Goal: Information Seeking & Learning: Learn about a topic

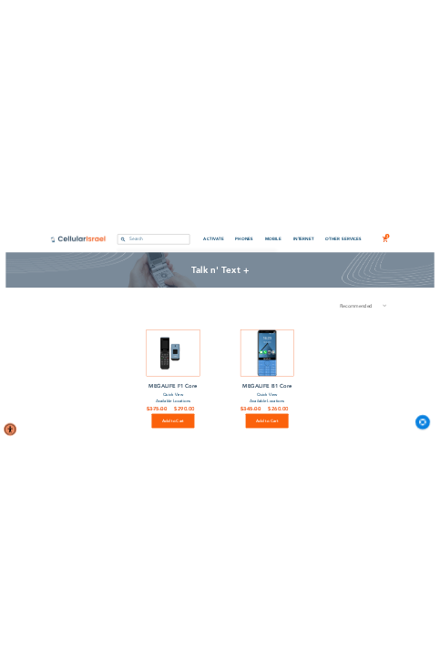
scroll to position [80, 0]
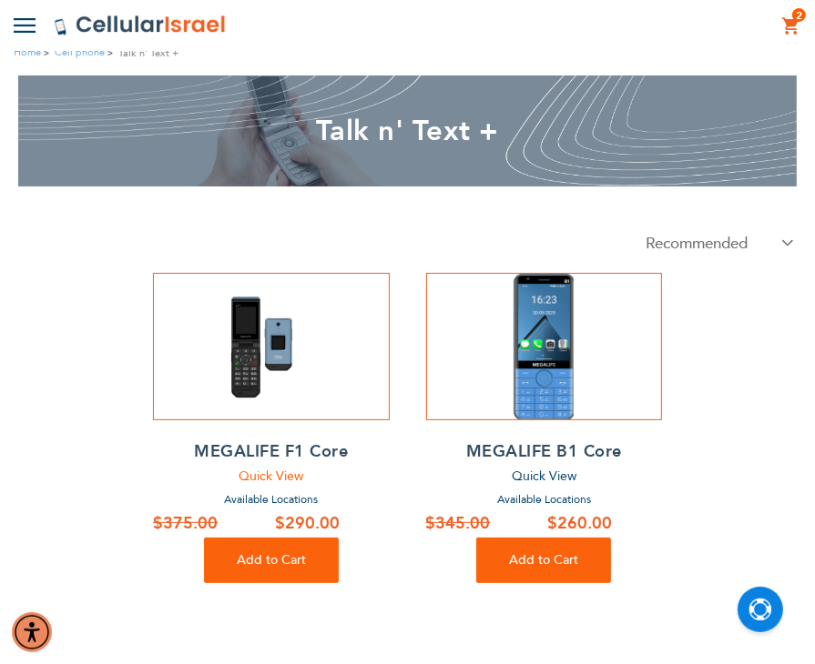
click at [277, 476] on span "Quick View" at bounding box center [270, 476] width 65 height 17
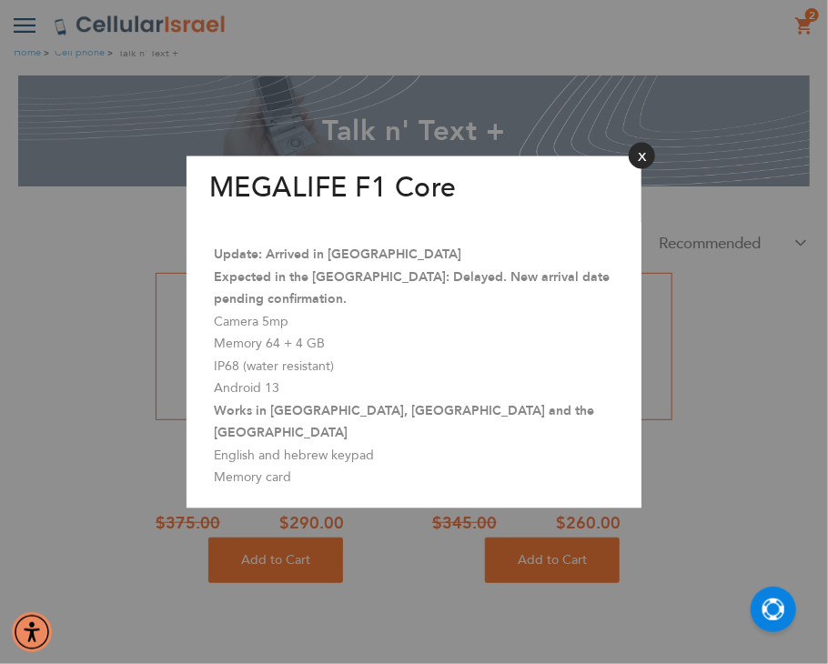
click at [639, 161] on button "Close" at bounding box center [642, 156] width 26 height 26
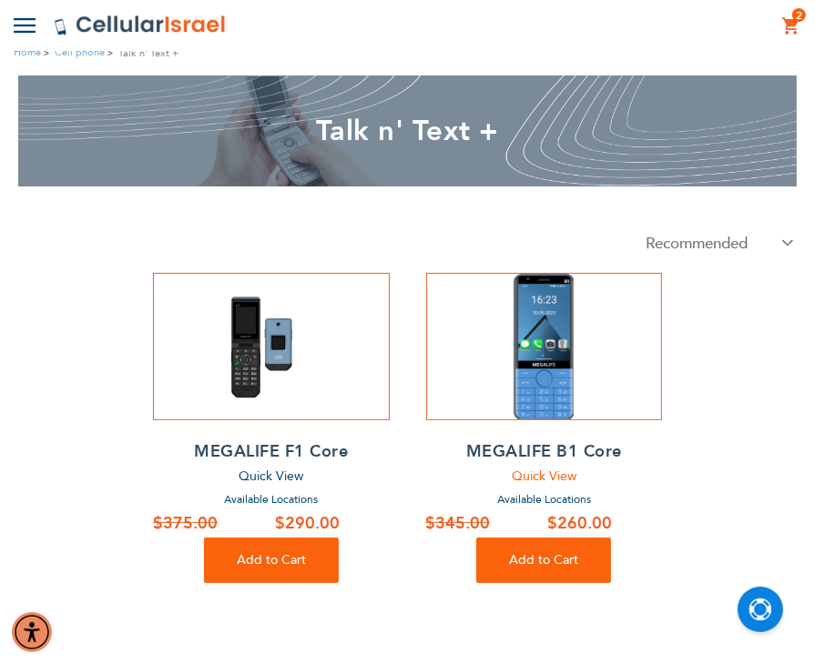
drag, startPoint x: 826, startPoint y: 41, endPoint x: 549, endPoint y: 481, distance: 520.2
click at [549, 481] on span "Quick View" at bounding box center [544, 476] width 65 height 17
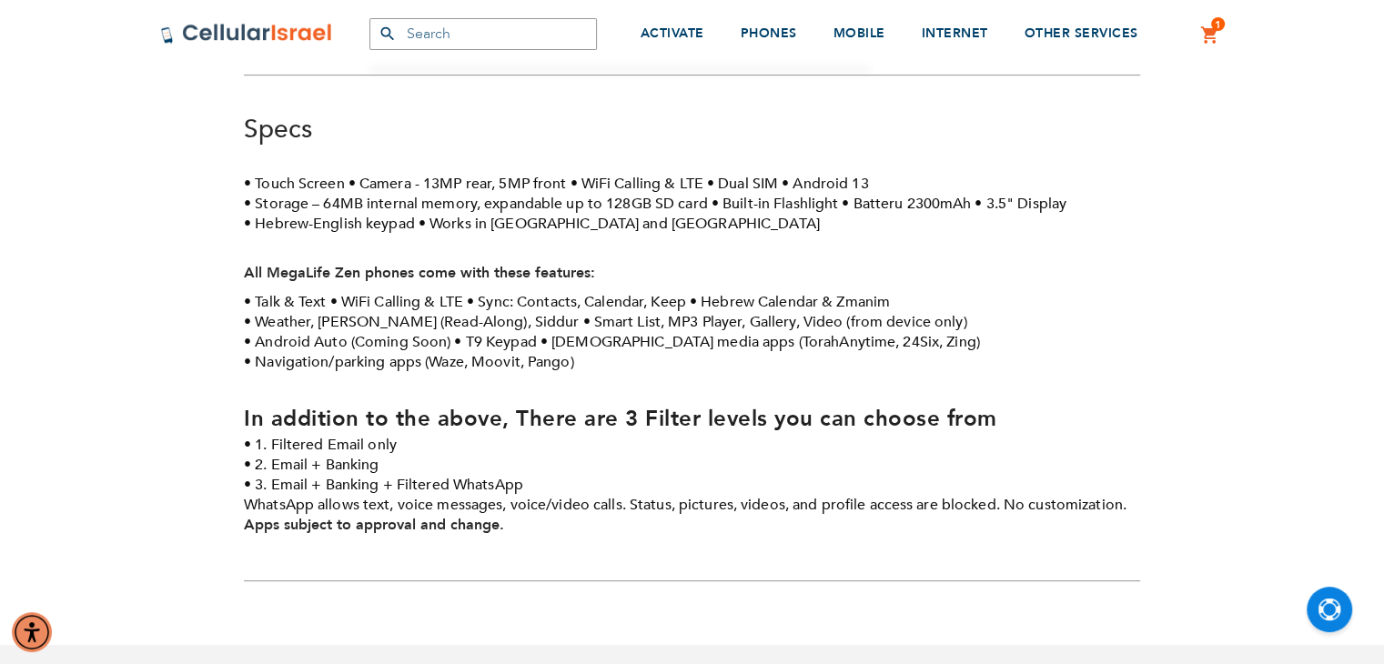
click at [732, 112] on div "Specs" at bounding box center [692, 129] width 897 height 35
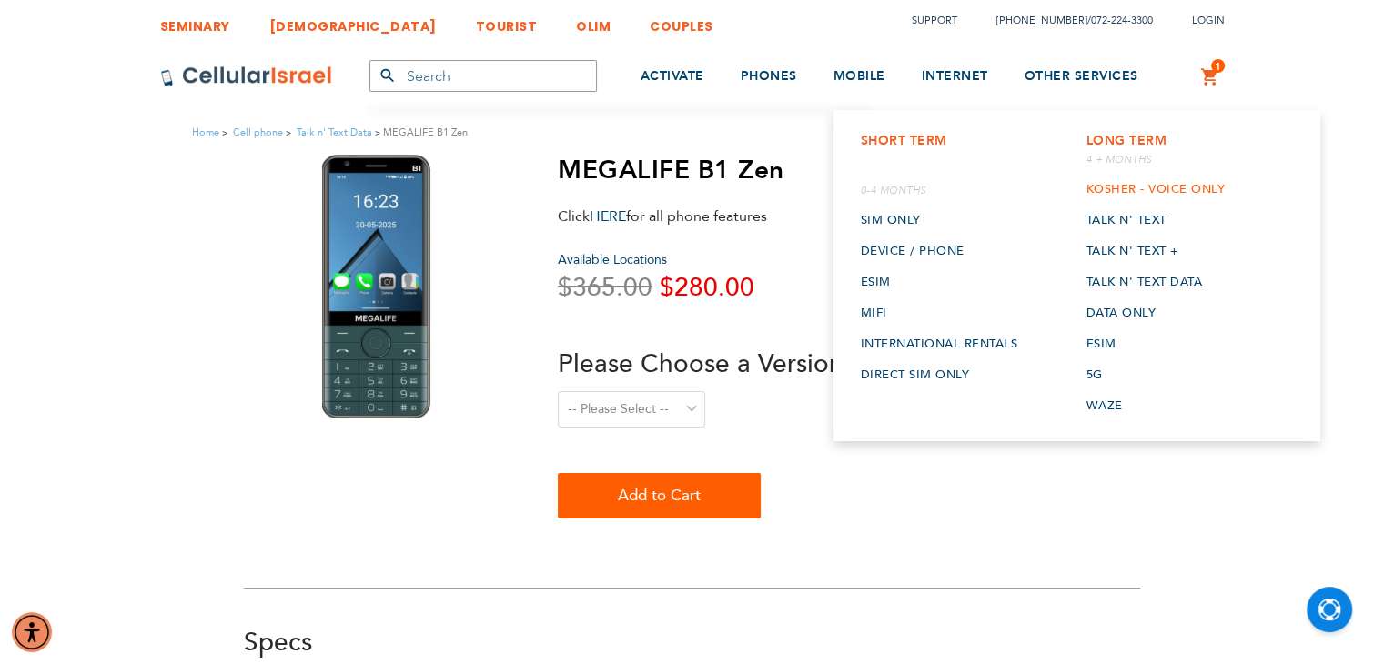
click at [1127, 187] on link "Kosher - voice only" at bounding box center [1155, 189] width 139 height 31
